Goal: Task Accomplishment & Management: Use online tool/utility

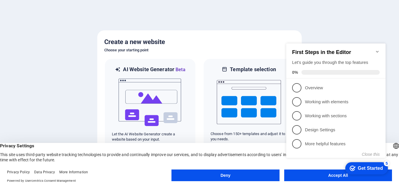
click div "checkmark Get Started 5 First Steps in the Editor Let's guide you through the t…"
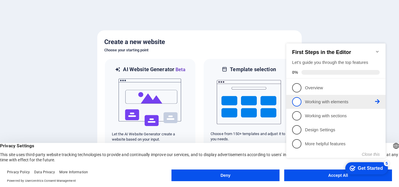
click at [300, 102] on span "2" at bounding box center [296, 101] width 9 height 9
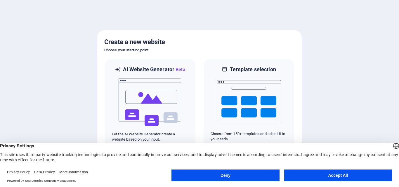
click at [306, 174] on button "Accept All" at bounding box center [338, 176] width 108 height 12
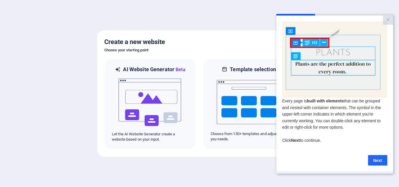
click at [374, 159] on link "Next" at bounding box center [377, 160] width 19 height 11
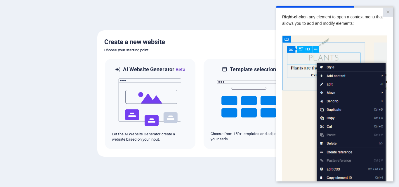
scroll to position [78, 0]
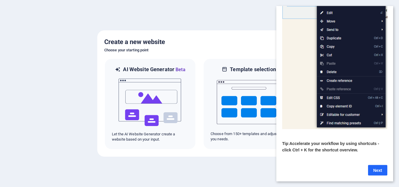
click at [377, 165] on link "Next" at bounding box center [377, 170] width 19 height 11
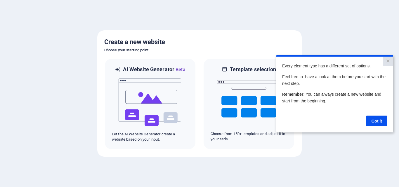
scroll to position [0, 0]
click at [373, 119] on link "Got it" at bounding box center [376, 121] width 21 height 11
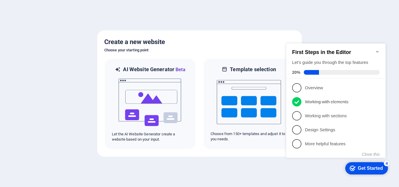
click at [350, 164] on div "checkmark Get Started 4" at bounding box center [366, 168] width 43 height 12
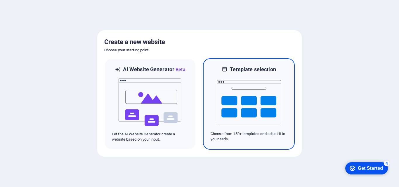
click at [244, 117] on img at bounding box center [249, 102] width 64 height 58
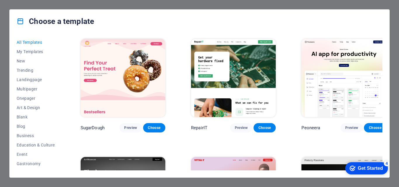
click at [142, 68] on img at bounding box center [123, 78] width 85 height 78
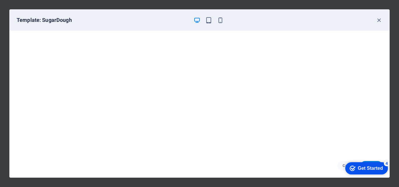
click at [359, 166] on div "Get Started" at bounding box center [370, 168] width 25 height 5
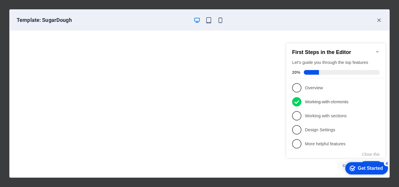
click at [359, 166] on div "Get Started" at bounding box center [370, 168] width 25 height 5
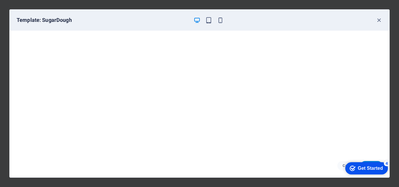
click at [383, 171] on div "Get Started" at bounding box center [370, 168] width 25 height 5
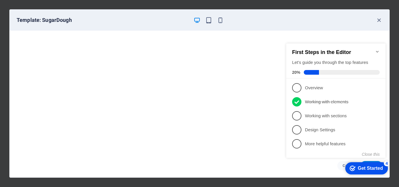
click at [357, 163] on div "checkmark Get Started 4" at bounding box center [366, 168] width 43 height 12
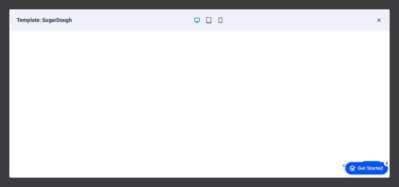
click at [380, 20] on icon "button" at bounding box center [378, 20] width 7 height 7
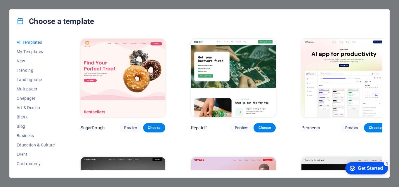
click at [380, 20] on div "Choose a template" at bounding box center [199, 21] width 379 height 23
click at [334, 0] on div "Choose a template All Templates My Templates New Trending Landingpage Multipage…" at bounding box center [199, 93] width 399 height 187
click at [372, 169] on div "Get Started" at bounding box center [370, 168] width 25 height 5
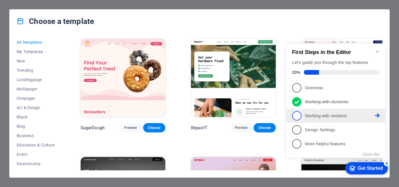
click at [329, 117] on p "Working with sections - incomplete" at bounding box center [340, 116] width 70 height 6
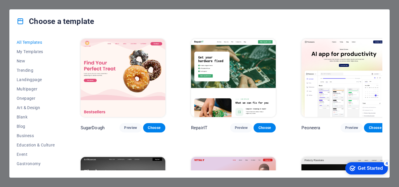
click at [354, 168] on div "checkmark Get Started 4" at bounding box center [365, 169] width 33 height 6
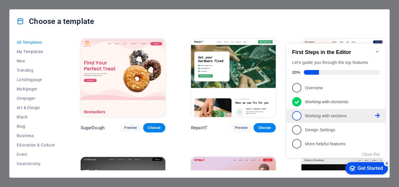
click at [295, 117] on span "3" at bounding box center [296, 115] width 9 height 9
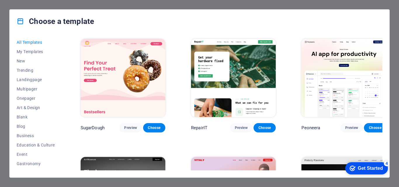
click at [350, 168] on icon "checkmark" at bounding box center [352, 169] width 6 height 6
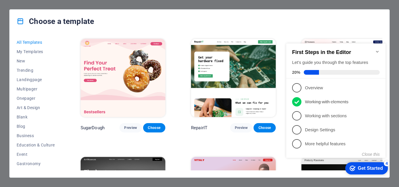
click at [349, 168] on icon "Get Started 4 items remaining, 20% complete" at bounding box center [352, 168] width 6 height 5
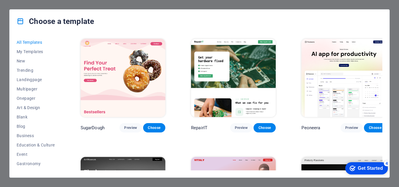
click at [355, 171] on icon "Get Started 4 items remaining, 20% complete" at bounding box center [352, 168] width 6 height 5
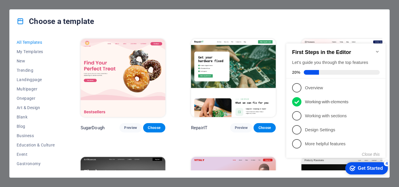
click at [376, 50] on icon "Minimize checklist" at bounding box center [377, 51] width 5 height 5
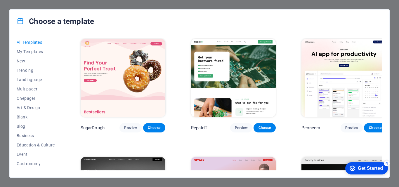
click at [126, 63] on img at bounding box center [123, 78] width 85 height 78
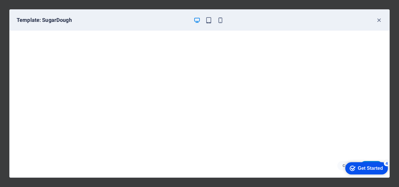
click at [213, 24] on div "Template: SugarDough" at bounding box center [199, 20] width 379 height 21
click at [209, 20] on icon "button" at bounding box center [208, 20] width 7 height 7
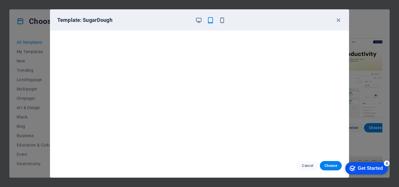
click at [218, 19] on div at bounding box center [210, 20] width 30 height 7
click at [221, 20] on icon "button" at bounding box center [222, 20] width 7 height 7
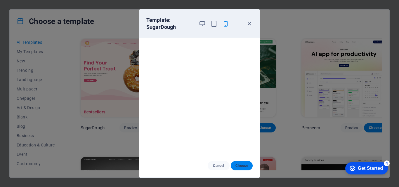
click at [241, 163] on button "Choose" at bounding box center [242, 165] width 22 height 9
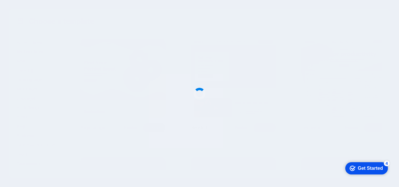
click at [241, 163] on div at bounding box center [199, 93] width 399 height 187
